Goal: Information Seeking & Learning: Understand process/instructions

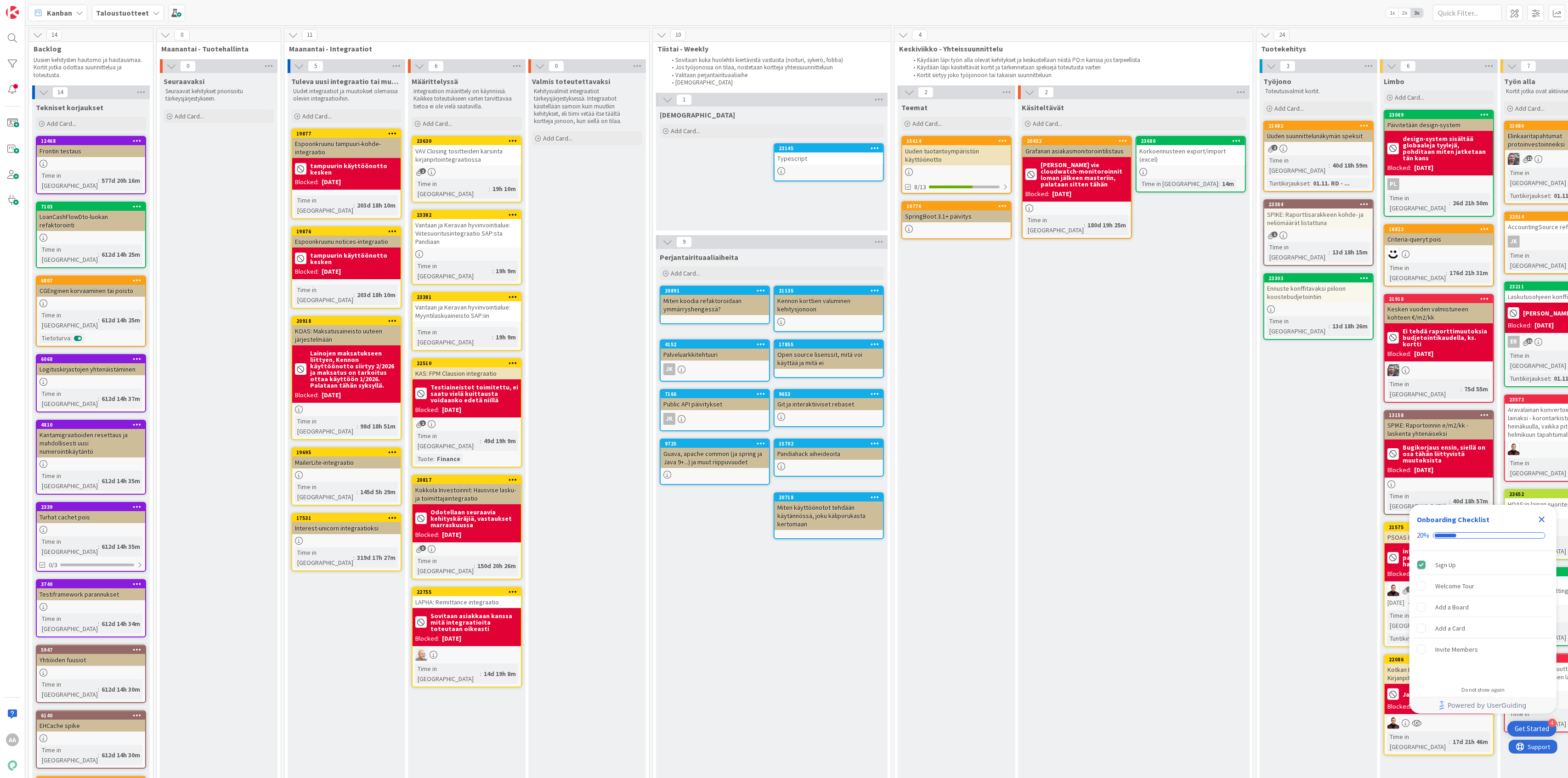
click at [138, 16] on b "Taloustuotteet" at bounding box center [122, 12] width 52 height 10
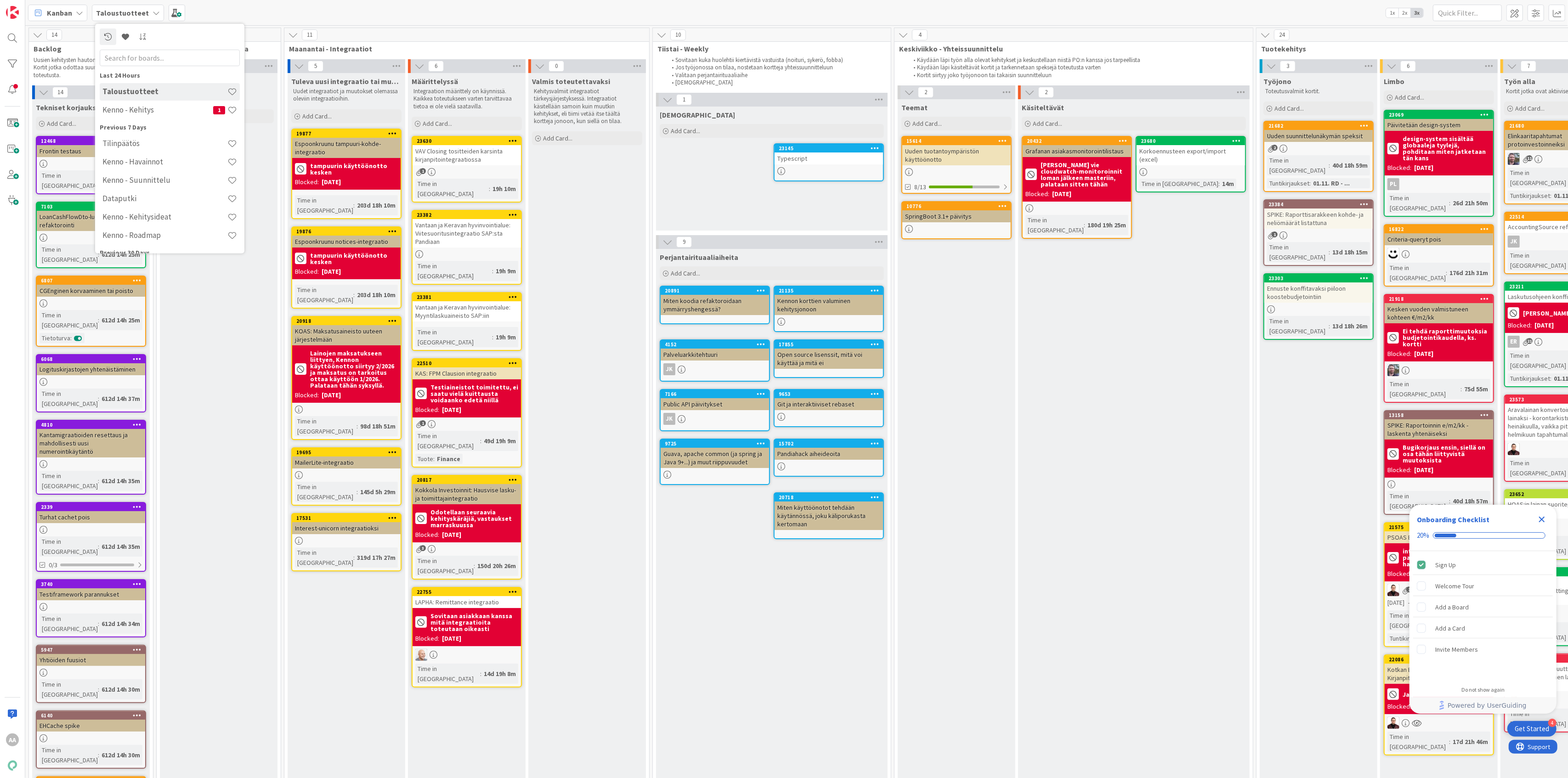
click at [192, 146] on h4 "Tilinpäätös" at bounding box center [164, 143] width 125 height 10
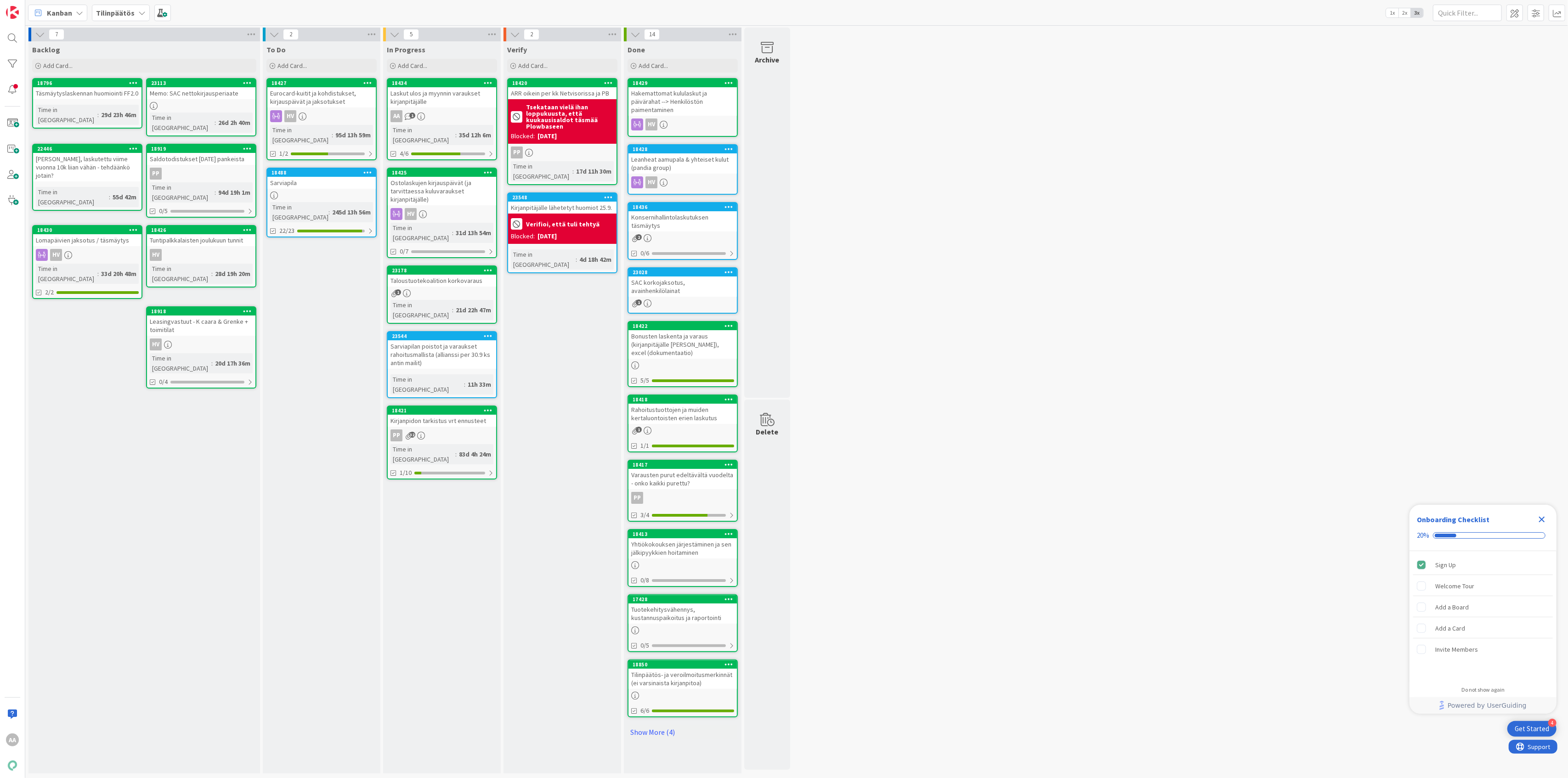
click at [462, 105] on div "Laskut ulos ja myynnin varaukset kirjanpitäjälle" at bounding box center [442, 97] width 108 height 20
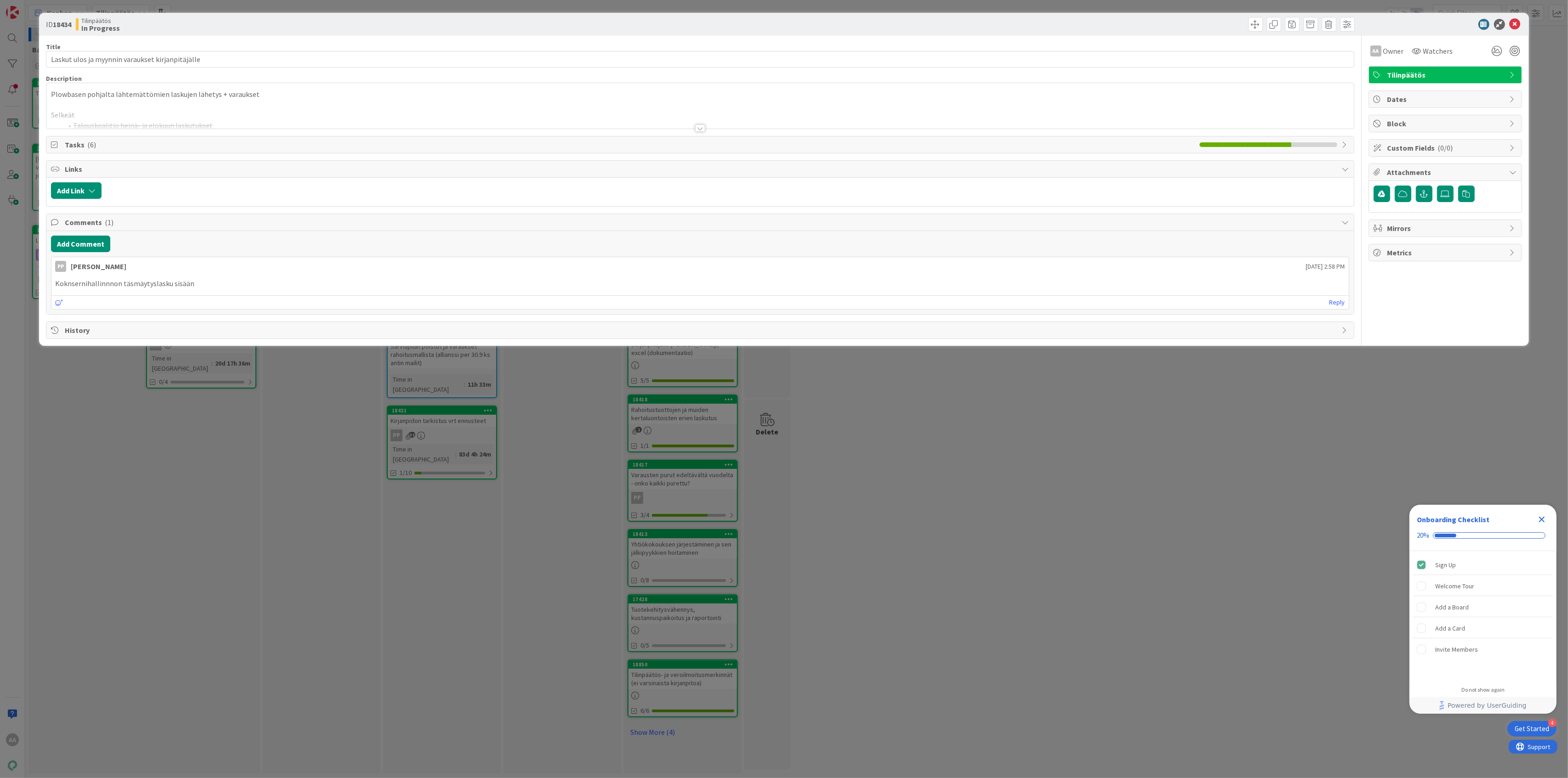
click at [703, 131] on div at bounding box center [700, 128] width 10 height 7
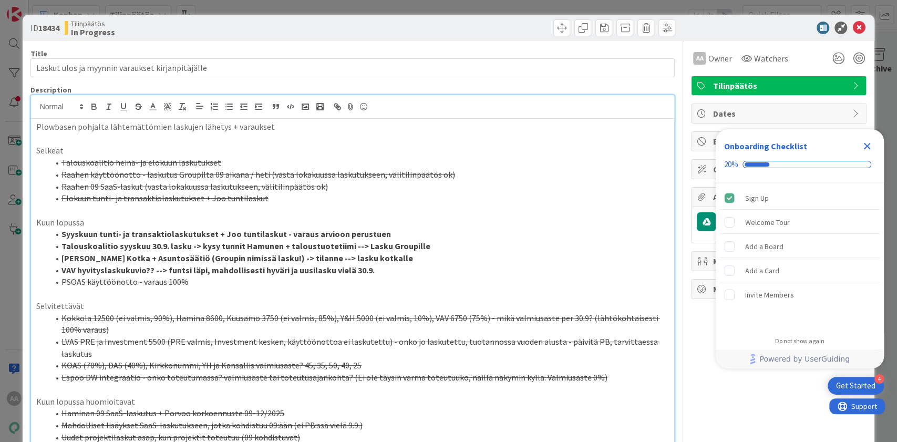
click at [867, 149] on icon "Close Checklist" at bounding box center [867, 146] width 13 height 13
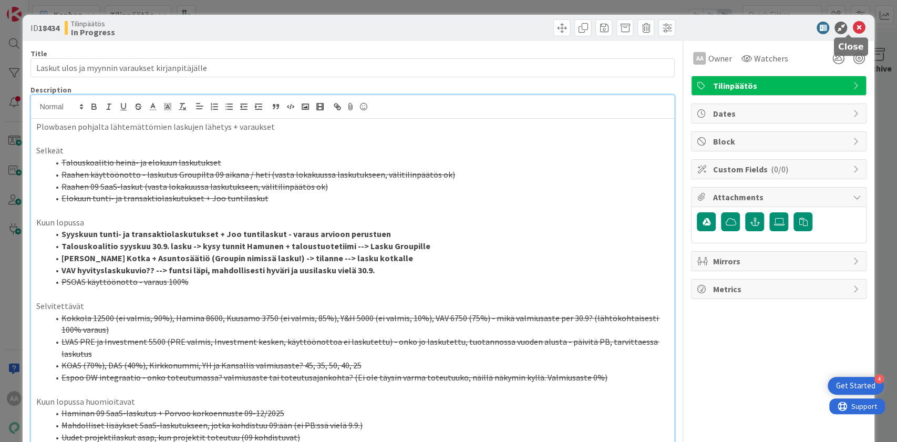
click at [852, 28] on icon at bounding box center [858, 28] width 13 height 13
